Goal: Find specific page/section: Find specific page/section

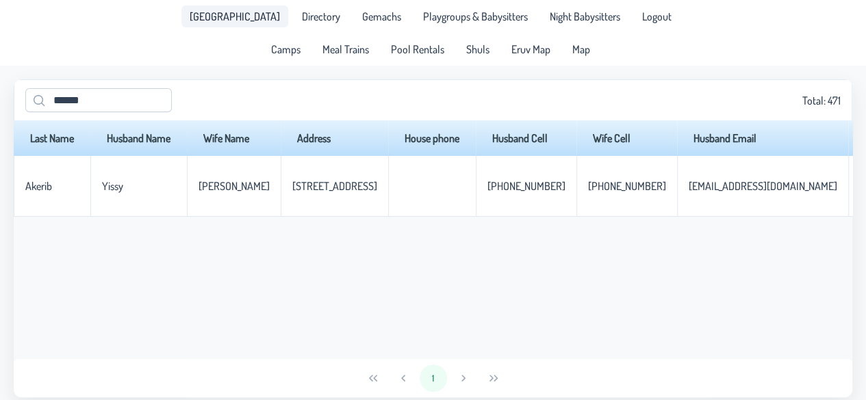
click at [248, 18] on span "[GEOGRAPHIC_DATA]" at bounding box center [235, 16] width 90 height 11
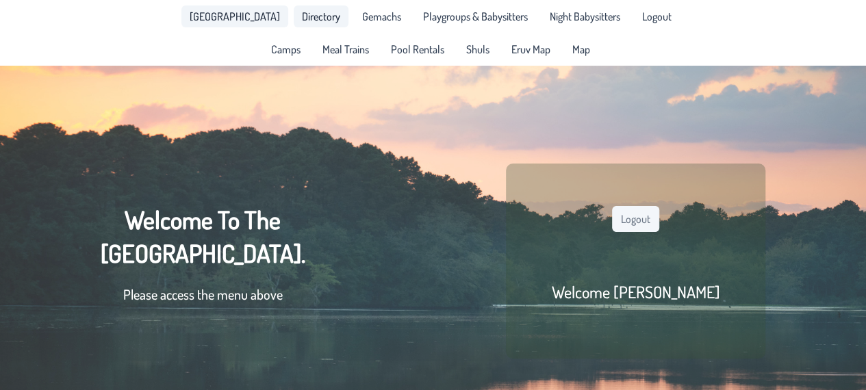
click at [302, 13] on span "Directory" at bounding box center [321, 16] width 38 height 11
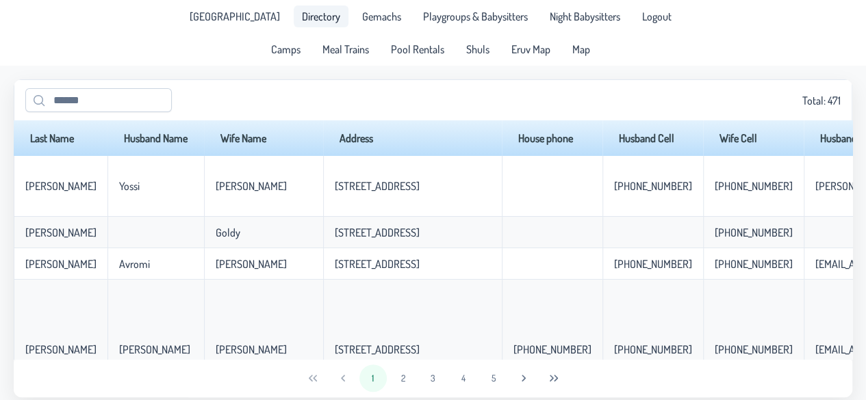
click at [302, 13] on span "Directory" at bounding box center [321, 16] width 38 height 11
click at [492, 13] on span "Playgroups & Babysitters" at bounding box center [475, 16] width 105 height 11
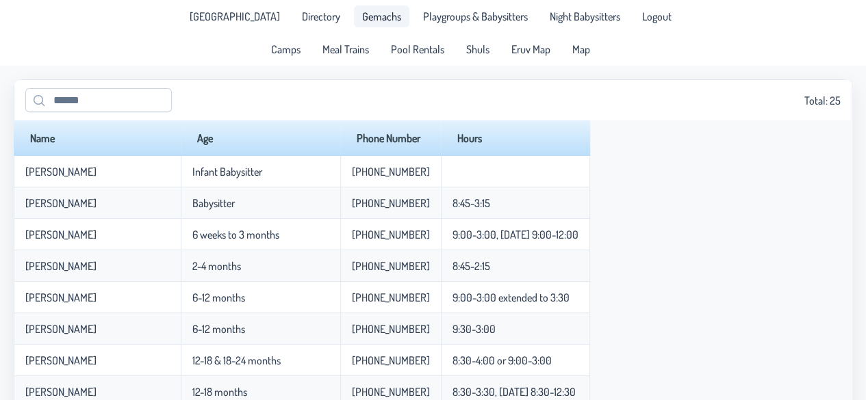
click at [378, 13] on span "Gemachs" at bounding box center [381, 16] width 39 height 11
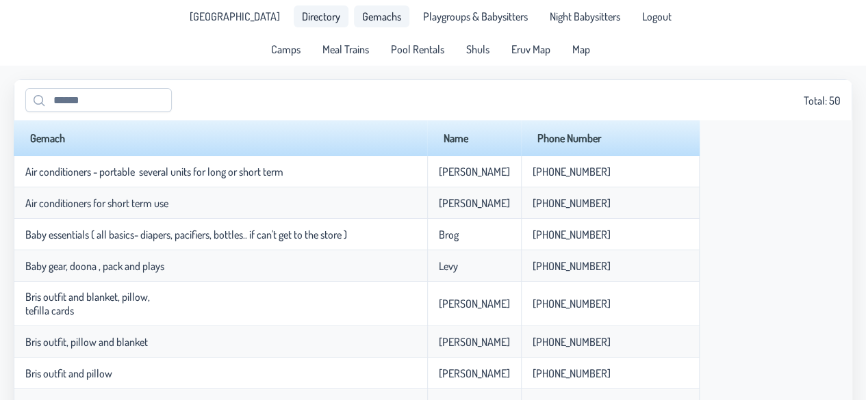
click at [317, 14] on span "Directory" at bounding box center [321, 16] width 38 height 11
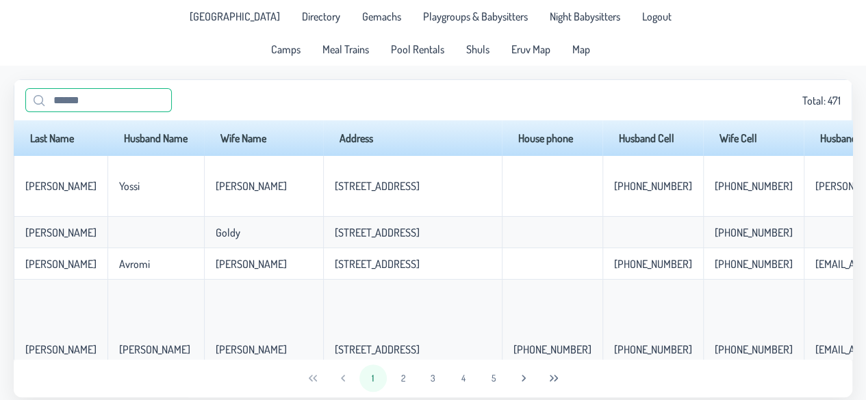
click at [53, 110] on input "text" at bounding box center [98, 100] width 146 height 24
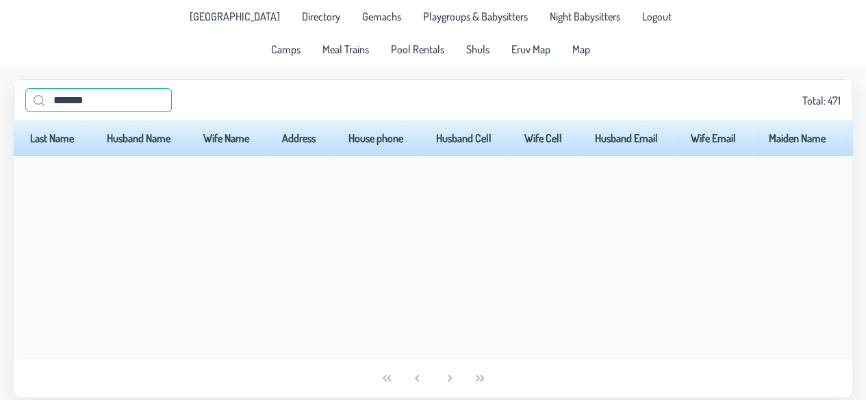
type input "*******"
